Goal: Information Seeking & Learning: Learn about a topic

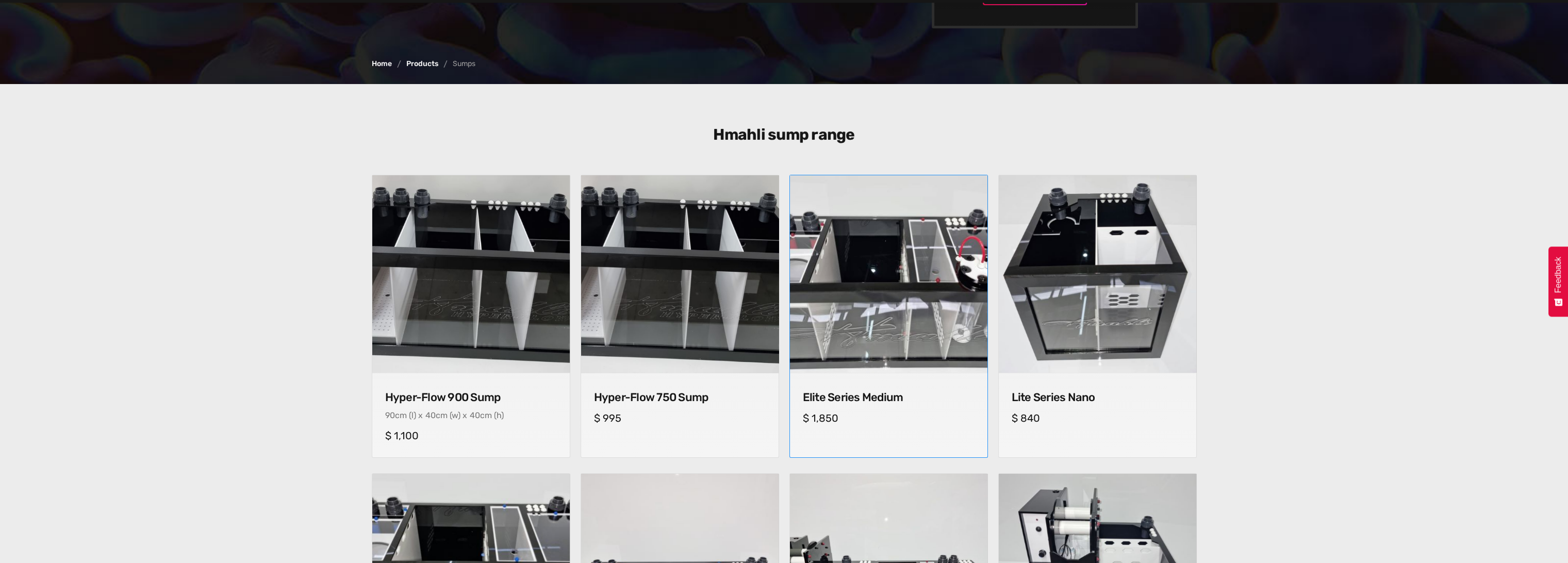
scroll to position [286, 0]
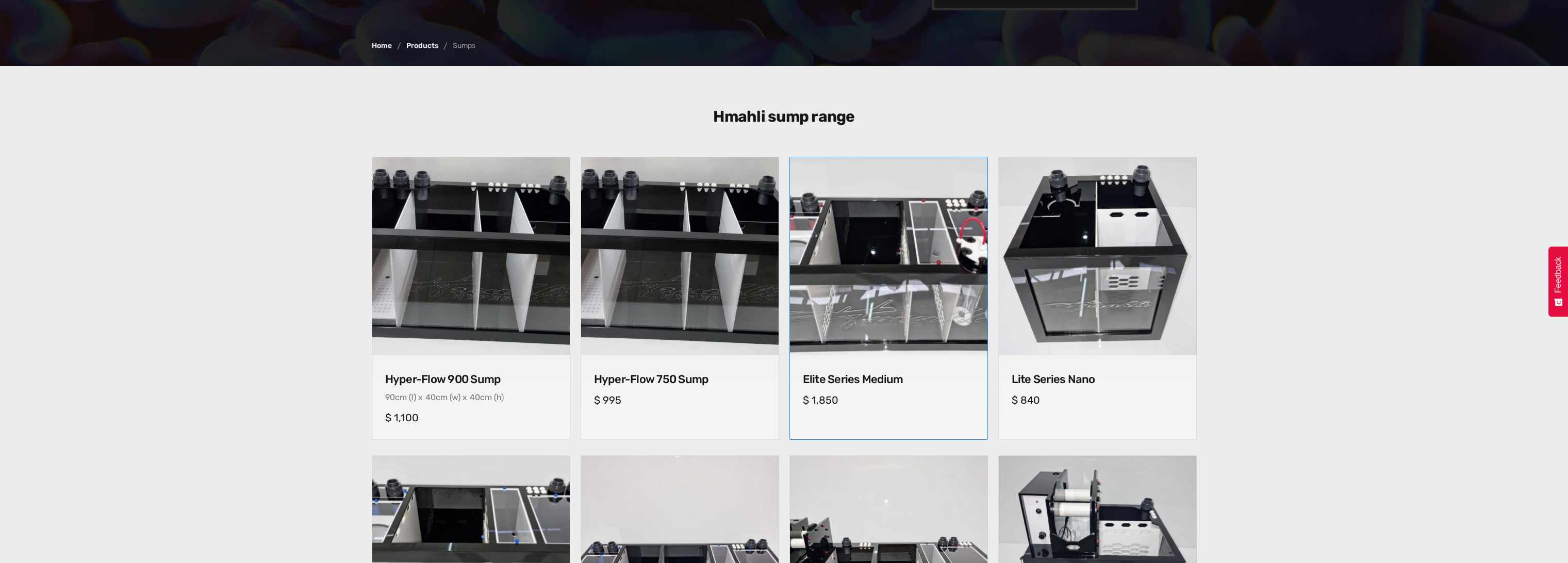
click at [869, 383] on h4 "Elite Series Medium" at bounding box center [889, 379] width 172 height 14
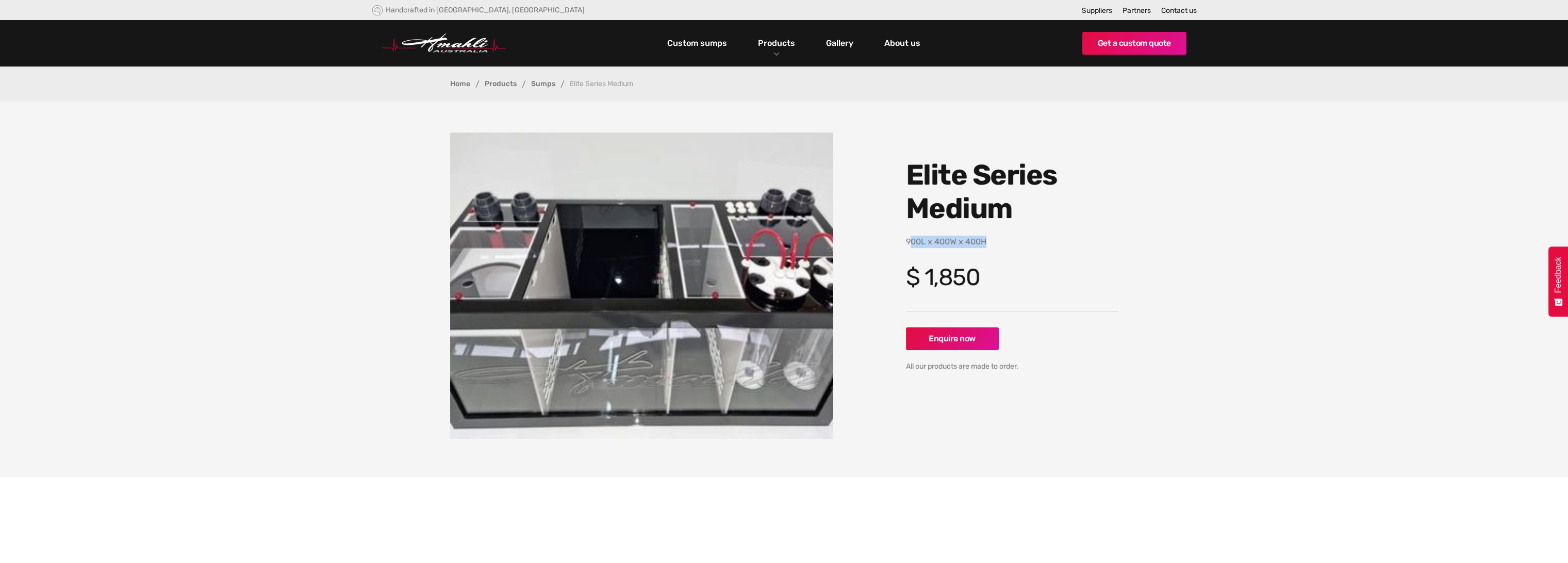
drag, startPoint x: 910, startPoint y: 242, endPoint x: 989, endPoint y: 238, distance: 79.1
click at [989, 238] on p "900L x 400W x 400H" at bounding box center [1012, 241] width 212 height 12
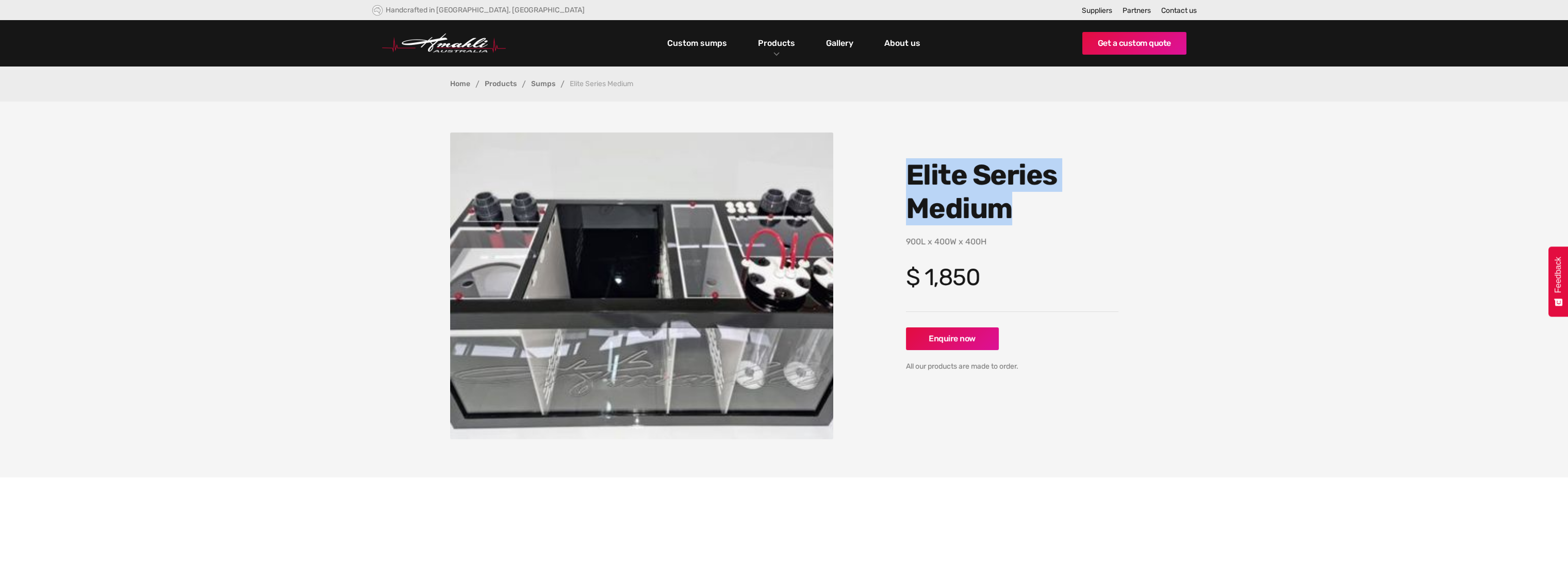
drag, startPoint x: 912, startPoint y: 176, endPoint x: 1021, endPoint y: 211, distance: 114.5
click at [1021, 211] on h1 "Elite Series Medium" at bounding box center [1012, 191] width 212 height 67
copy h1 "Elite Series Medium"
